Goal: Task Accomplishment & Management: Manage account settings

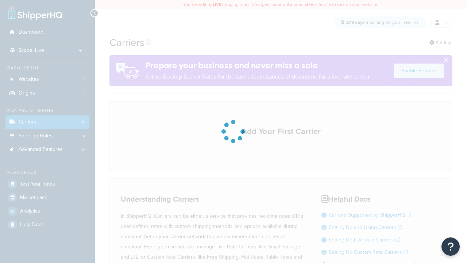
scroll to position [65, 0]
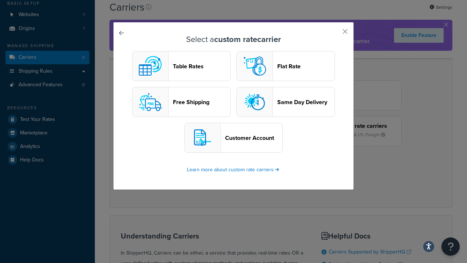
click at [181, 66] on header "Table Rates" at bounding box center [201, 66] width 57 height 7
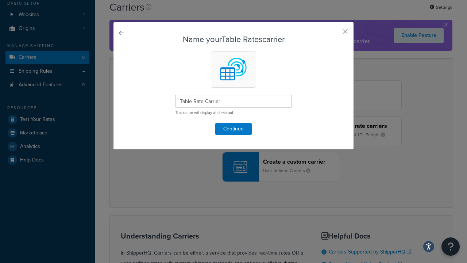
click at [334, 34] on button "button" at bounding box center [335, 34] width 2 height 2
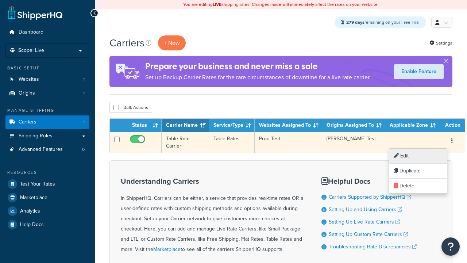
click at [418, 156] on link "Edit" at bounding box center [418, 156] width 58 height 15
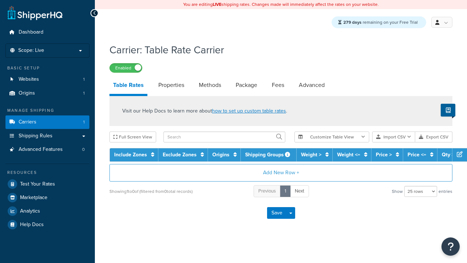
select select "25"
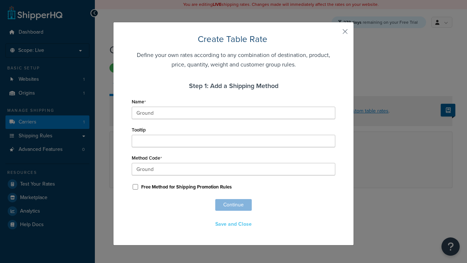
scroll to position [471, 0]
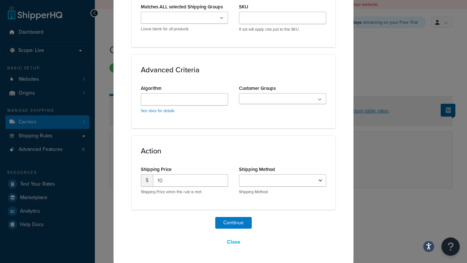
select select "25"
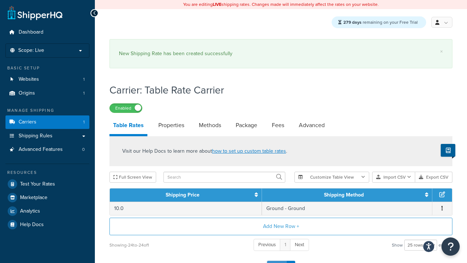
click at [277, 261] on button "Save" at bounding box center [277, 267] width 20 height 12
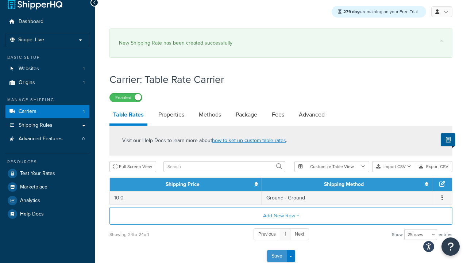
scroll to position [0, 0]
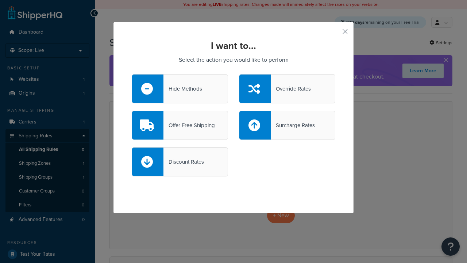
click at [287, 89] on div "Override Rates" at bounding box center [291, 89] width 40 height 10
click at [0, 0] on input "Override Rates" at bounding box center [0, 0] width 0 height 0
